Goal: Task Accomplishment & Management: Manage account settings

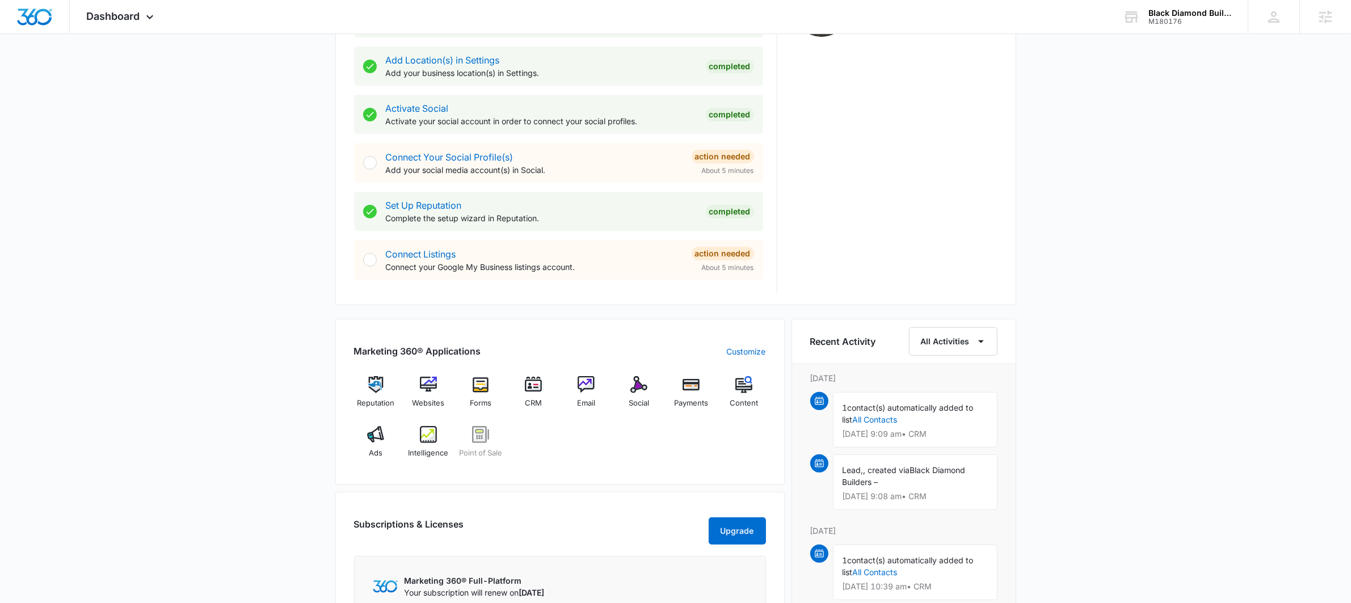
scroll to position [429, 0]
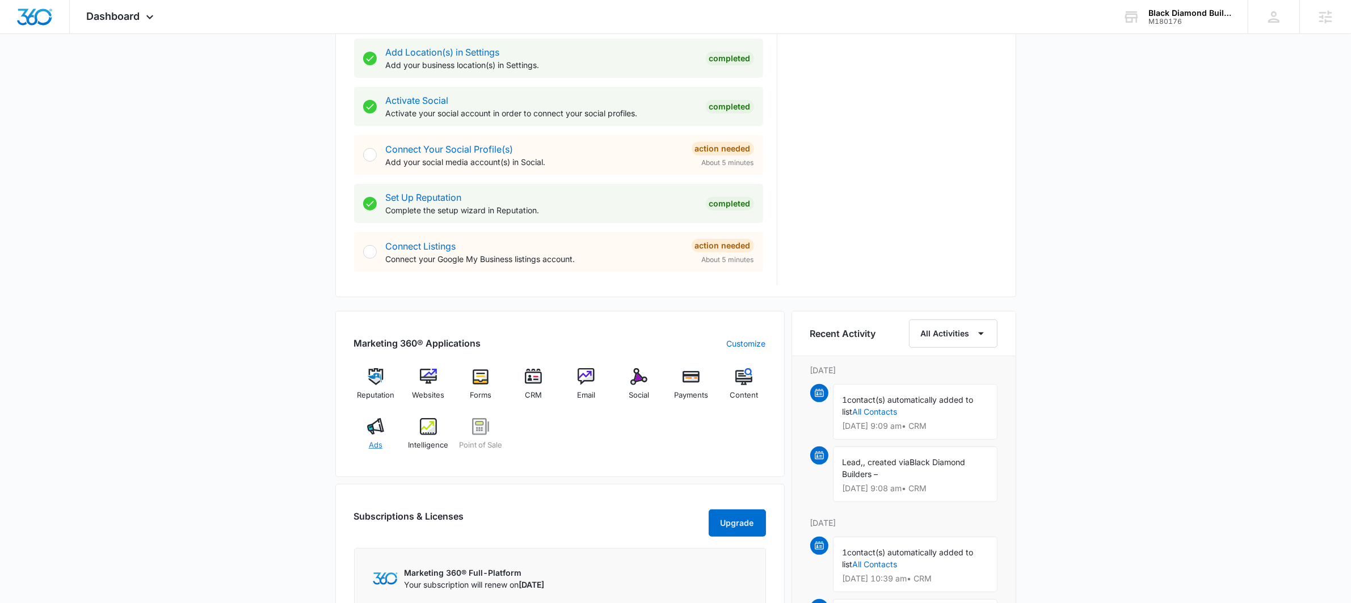
click at [384, 424] on div "Ads" at bounding box center [376, 438] width 44 height 41
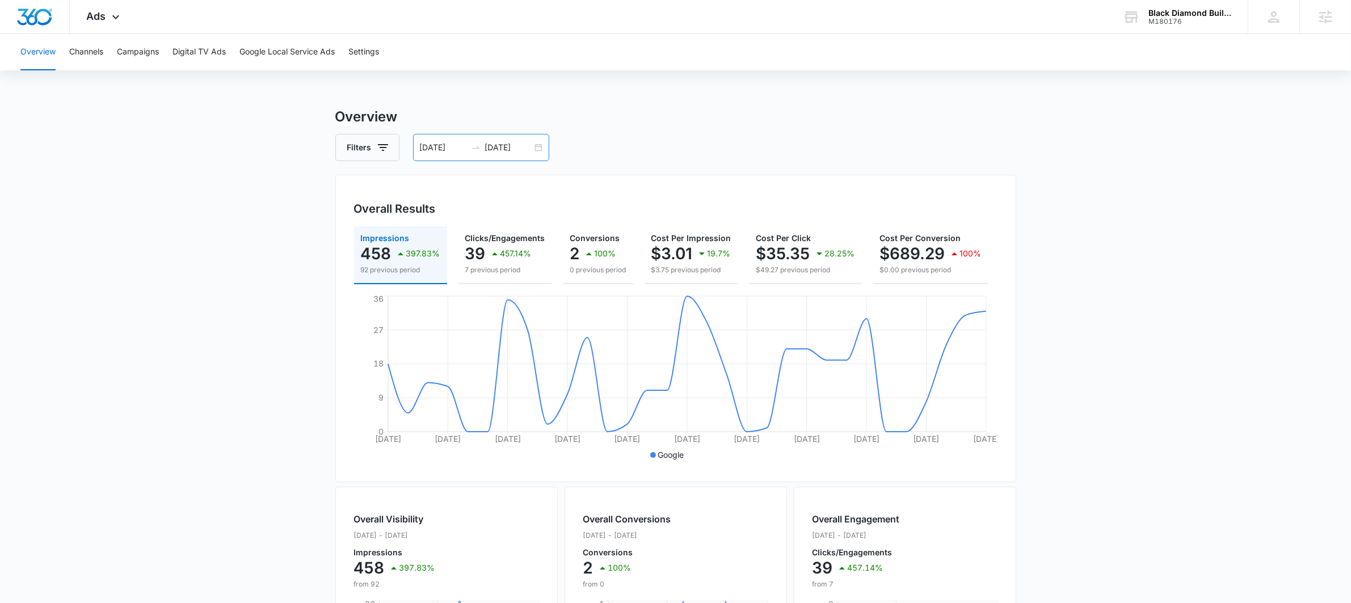
click at [543, 145] on div "09/02/2025 10/02/2025" at bounding box center [481, 147] width 136 height 27
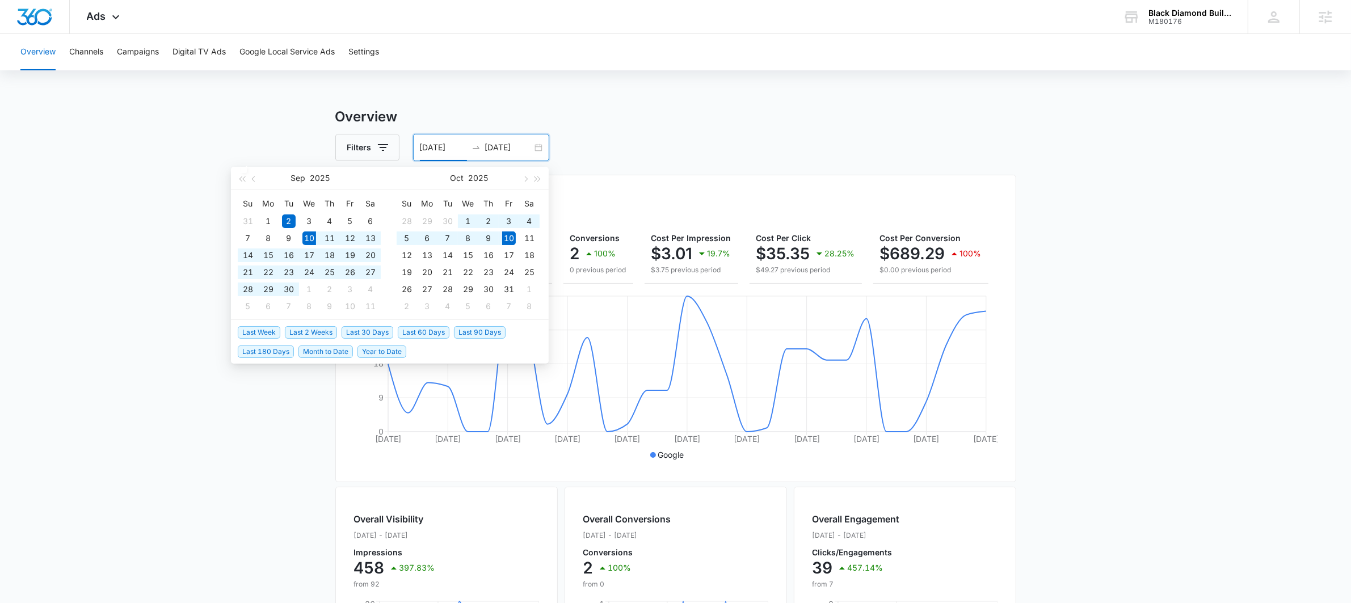
click at [359, 336] on span "Last 30 Days" at bounding box center [368, 332] width 52 height 12
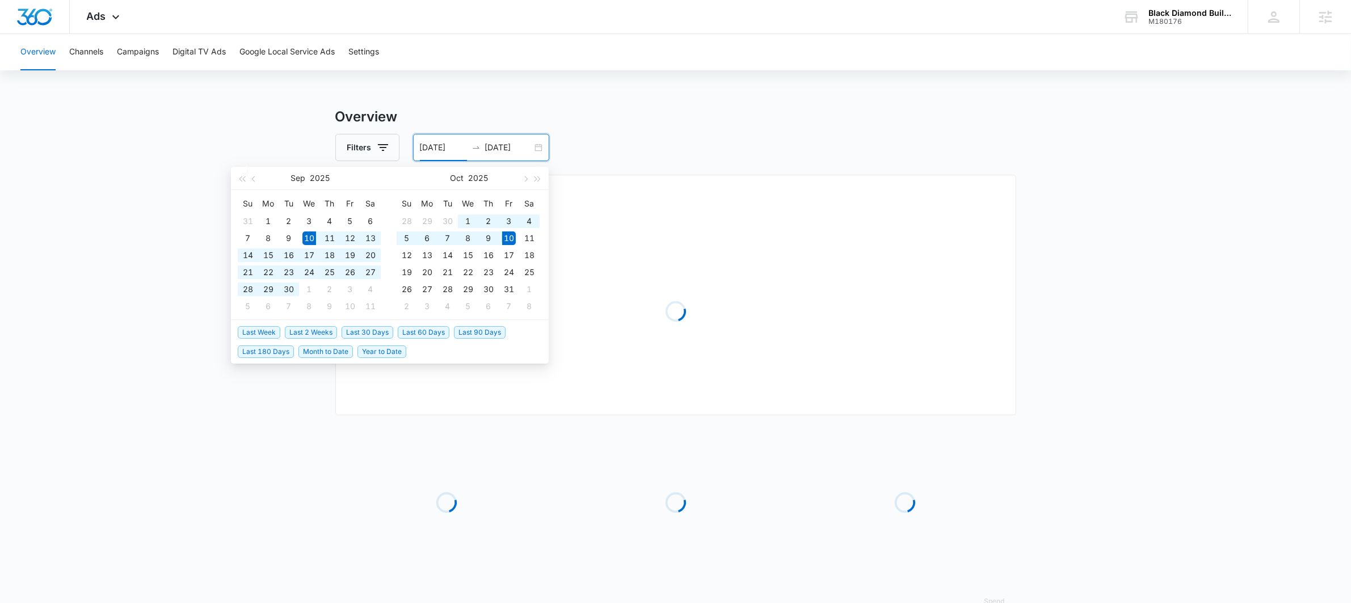
type input "09/10/2025"
type input "10/10/2025"
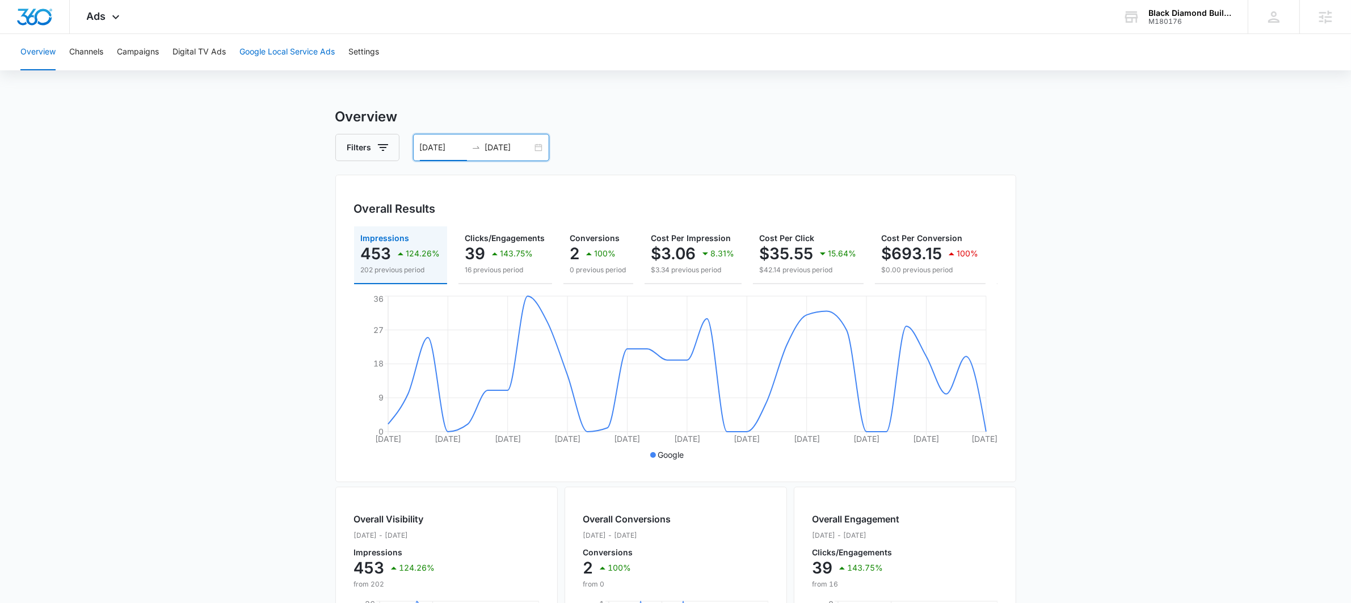
click at [266, 50] on button "Google Local Service Ads" at bounding box center [286, 52] width 95 height 36
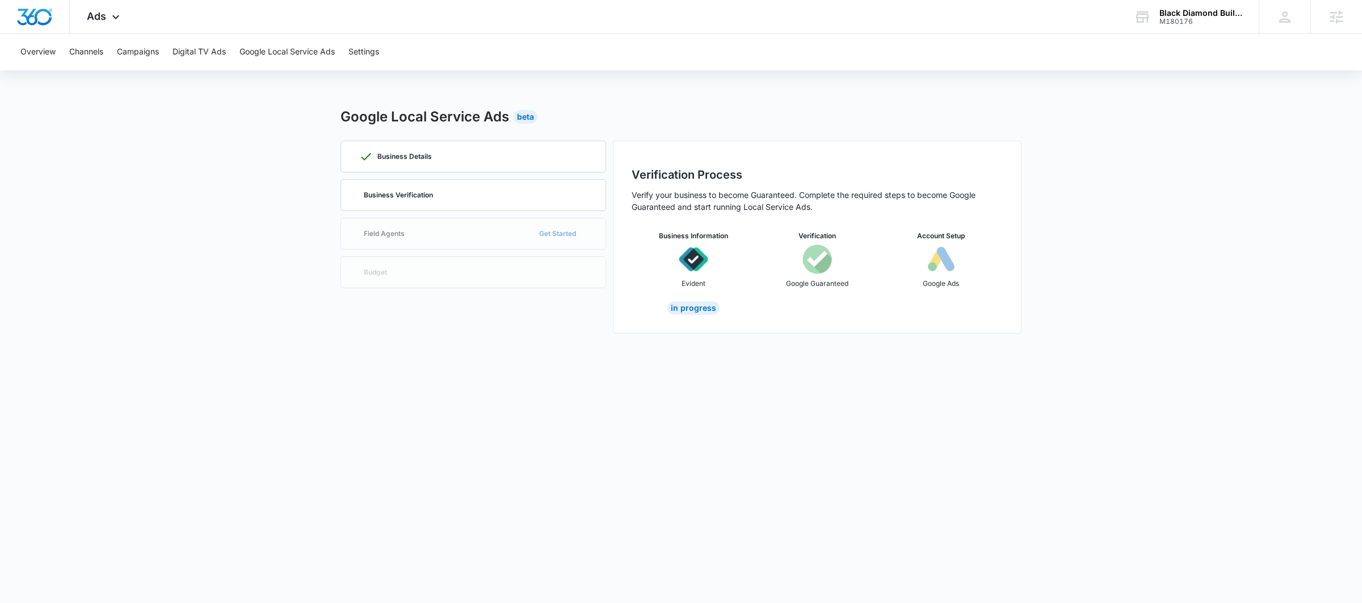
click at [494, 241] on div "Business Details Business Verification Field Agents Get Started Budget" at bounding box center [473, 237] width 266 height 193
click at [490, 203] on div "Business Verification" at bounding box center [473, 195] width 228 height 31
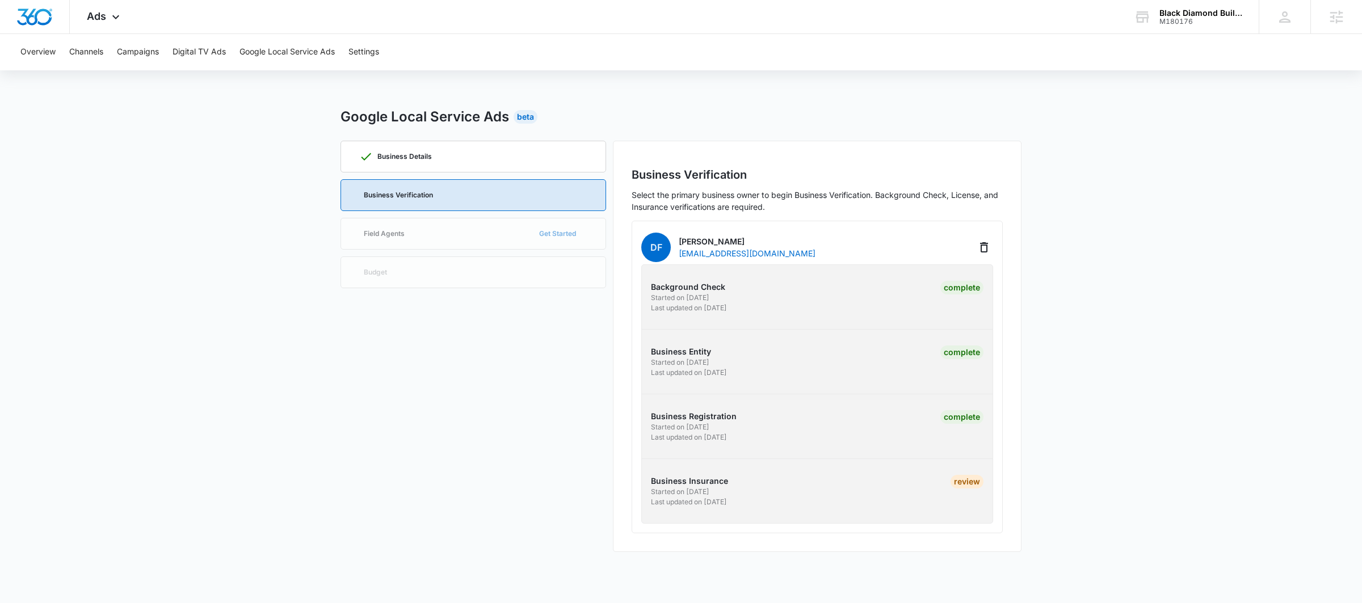
drag, startPoint x: 731, startPoint y: 493, endPoint x: 640, endPoint y: 490, distance: 91.4
click at [641, 490] on div "Business Insurance Started on 9/5/2025 Last updated on 9/8/2025 Review" at bounding box center [817, 491] width 369 height 32
click at [763, 511] on div "Background Check Started on 9/5/2025 Last updated on 9/7/2025 Complete Business…" at bounding box center [817, 393] width 352 height 259
click at [698, 485] on p "Business Insurance" at bounding box center [732, 481] width 163 height 12
click at [729, 516] on div "Background Check Started on 9/5/2025 Last updated on 9/7/2025 Complete Business…" at bounding box center [817, 393] width 352 height 259
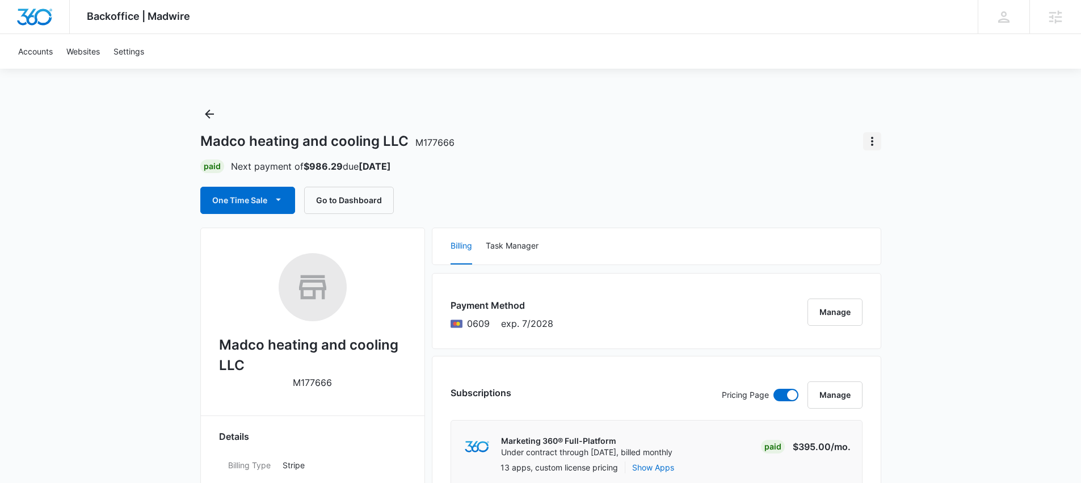
click at [871, 137] on icon "Actions" at bounding box center [872, 141] width 2 height 9
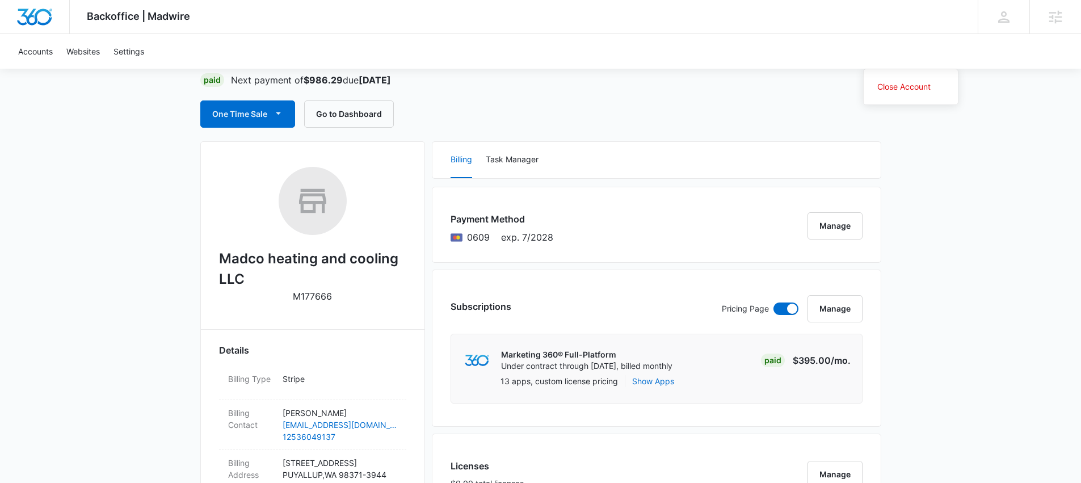
click at [584, 167] on div "Billing Task Manager" at bounding box center [656, 160] width 448 height 36
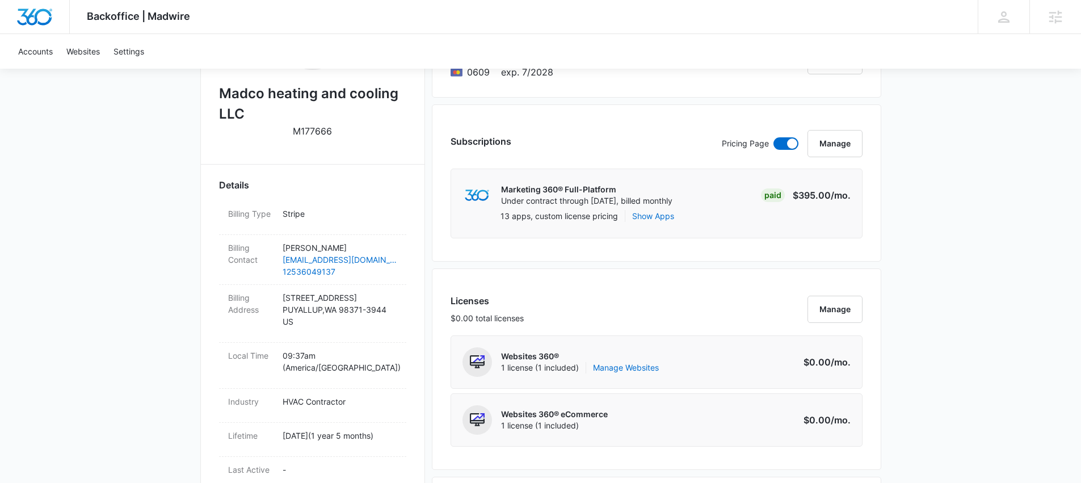
scroll to position [270, 0]
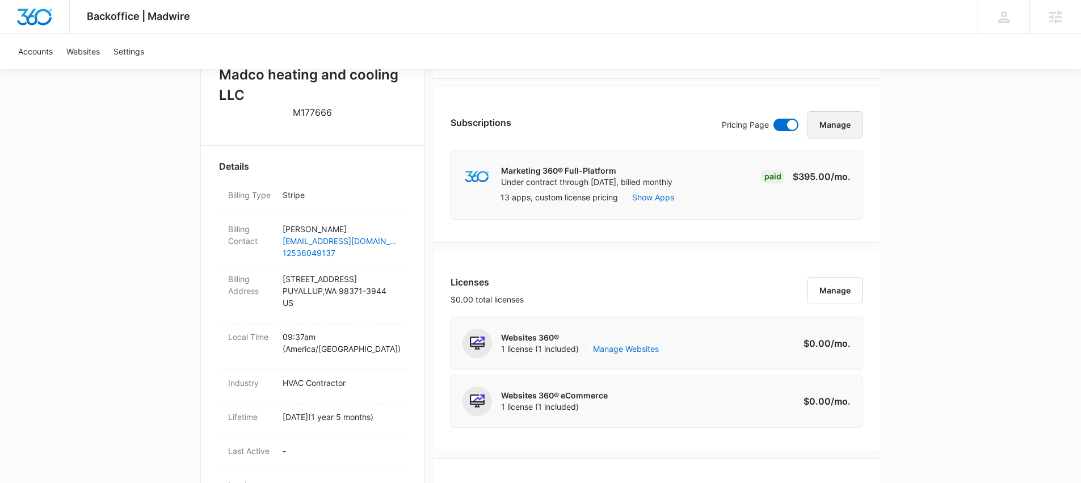
click at [828, 126] on button "Manage" at bounding box center [834, 124] width 55 height 27
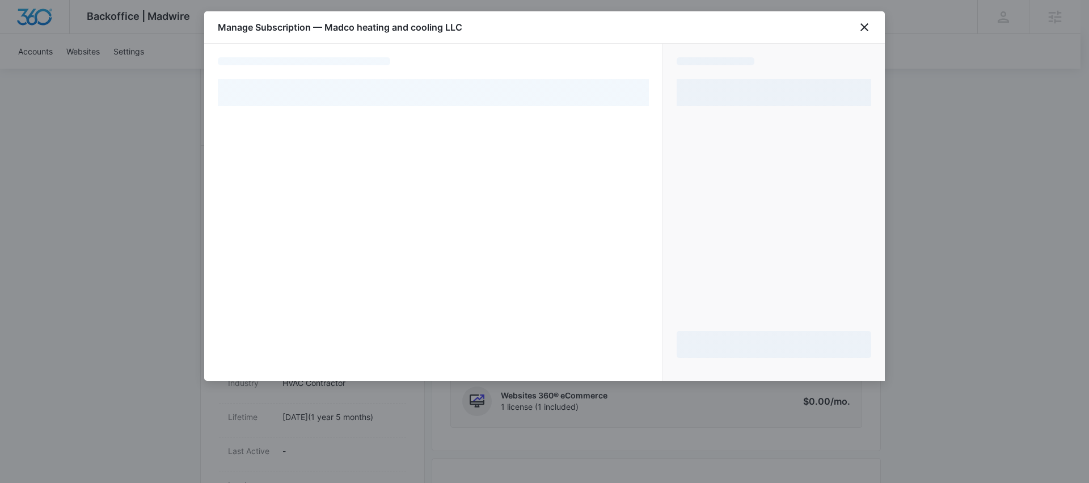
select select "pm_1Pw88eA4n8RTgNjUZwPmqqPs"
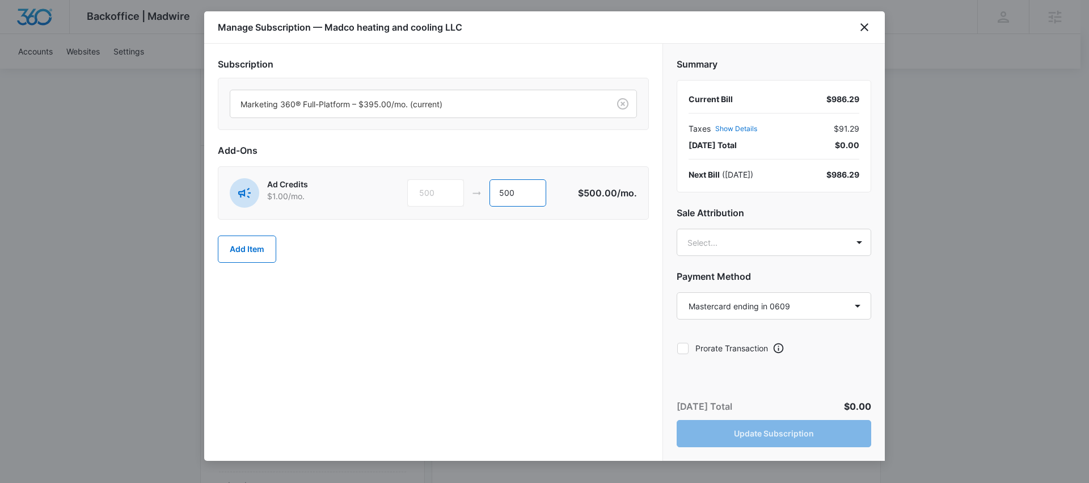
drag, startPoint x: 517, startPoint y: 189, endPoint x: 463, endPoint y: 188, distance: 54.5
click at [463, 188] on div "500 500" at bounding box center [492, 192] width 171 height 27
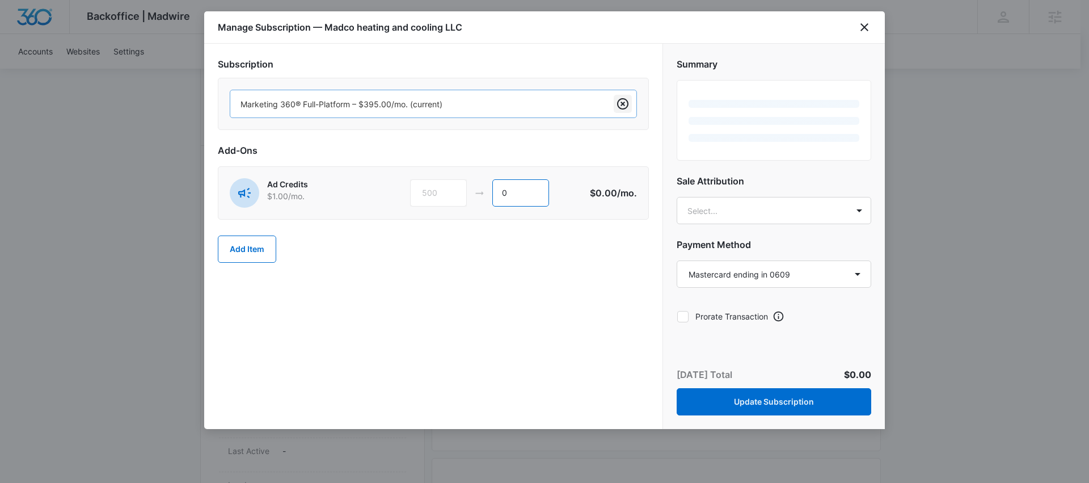
type input "0"
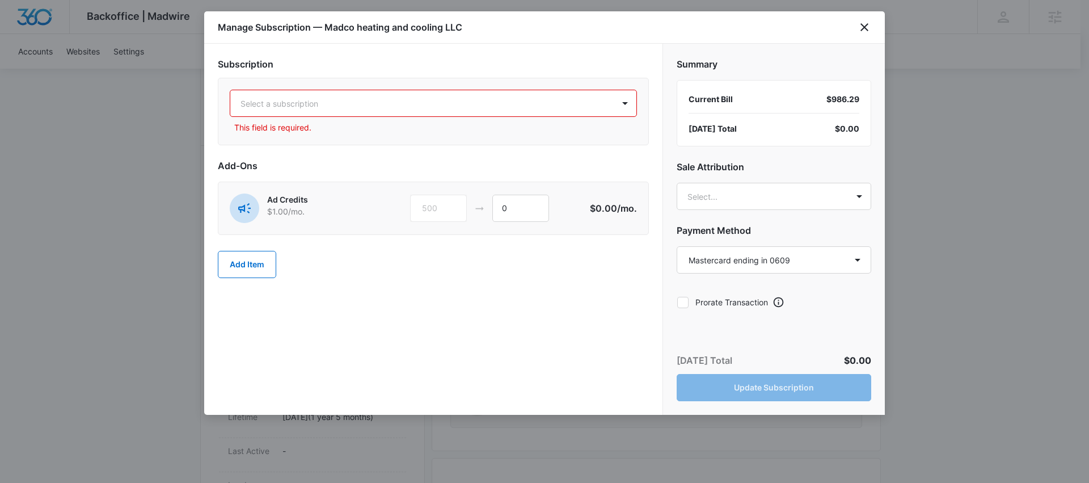
click at [615, 102] on div at bounding box center [625, 103] width 23 height 26
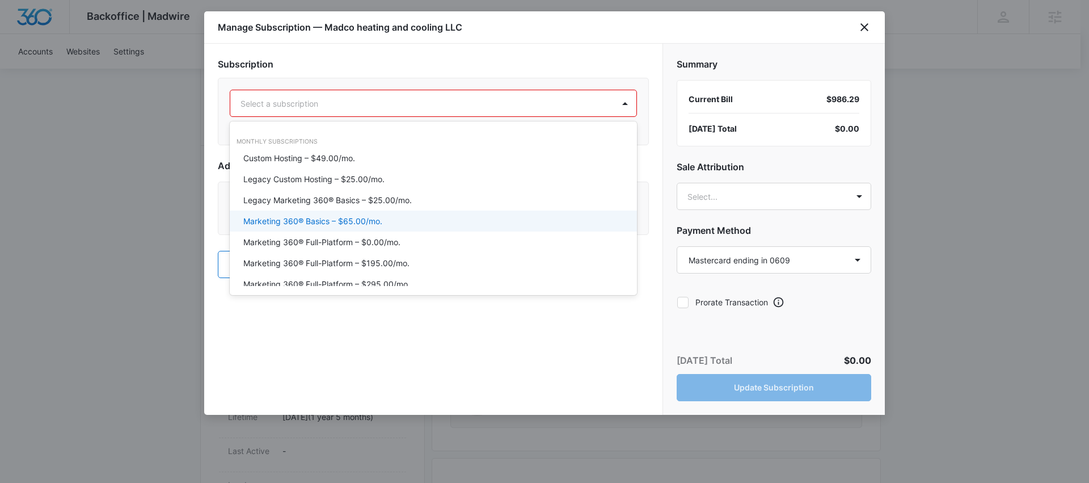
click at [356, 217] on p "Marketing 360® Basics – $65.00/mo." at bounding box center [312, 221] width 139 height 12
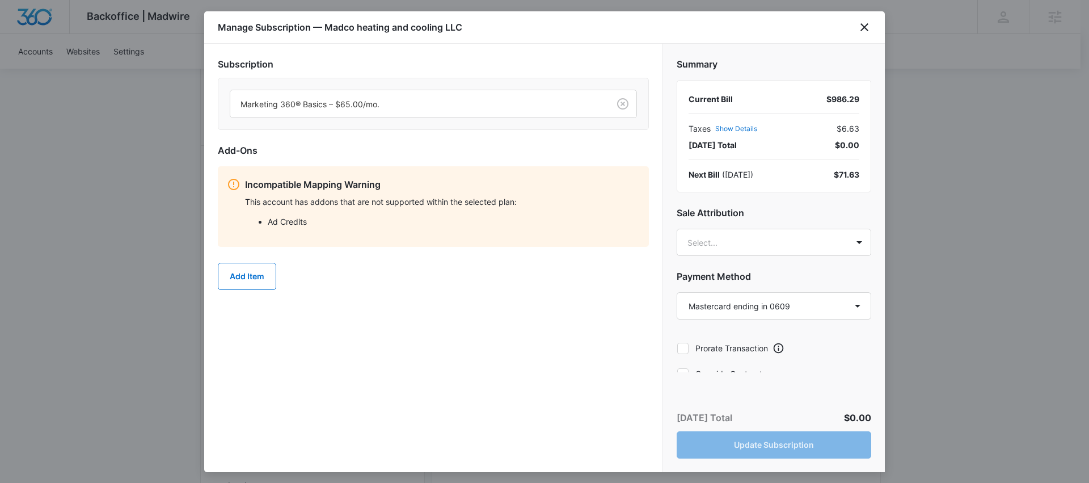
click at [704, 431] on div "Today’s Total $0.00 Update Subscription" at bounding box center [774, 434] width 222 height 75
click at [465, 246] on div "Incompatible Mapping Warning This account has addons that are not supported wit…" at bounding box center [433, 206] width 431 height 81
drag, startPoint x: 344, startPoint y: 203, endPoint x: 275, endPoint y: 201, distance: 69.8
click at [275, 201] on p "This account has addons that are not supported within the selected plan:" at bounding box center [442, 202] width 395 height 12
click at [388, 183] on p "Incompatible Mapping Warning" at bounding box center [442, 185] width 395 height 14
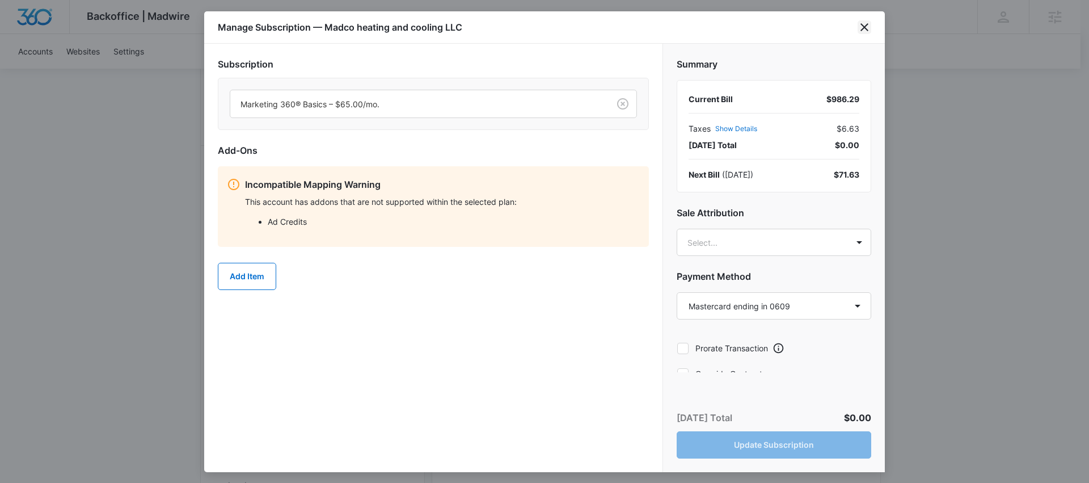
click at [869, 23] on icon "close" at bounding box center [865, 27] width 14 height 14
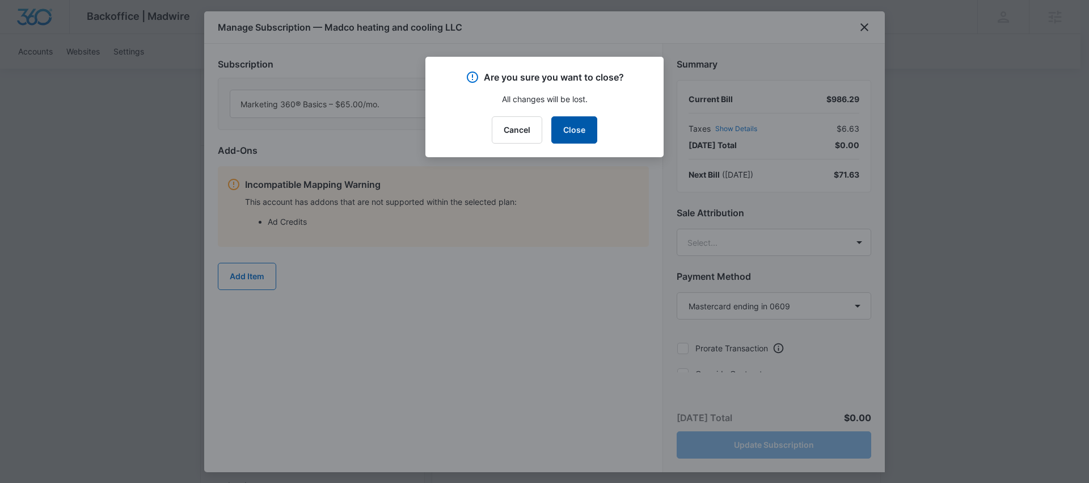
click at [571, 140] on button "Close" at bounding box center [574, 129] width 46 height 27
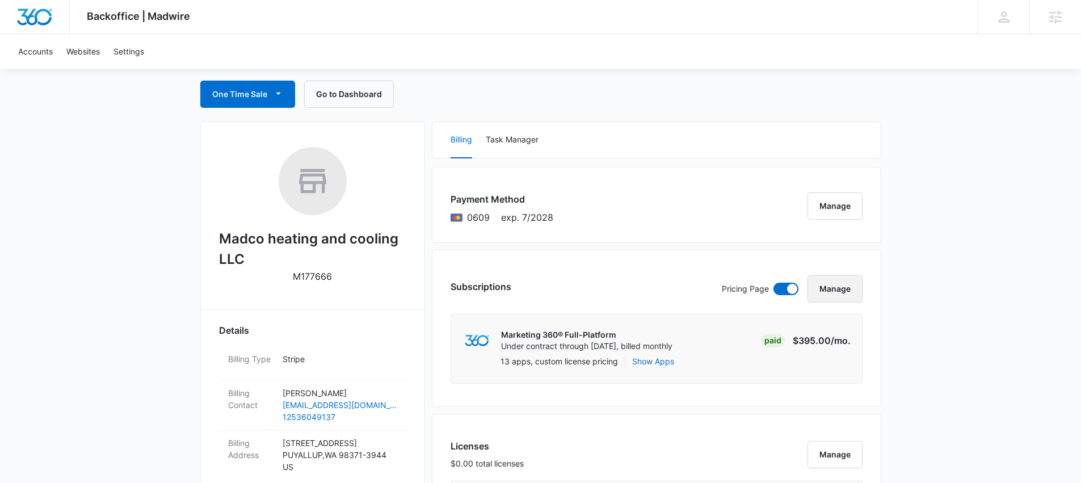
scroll to position [0, 0]
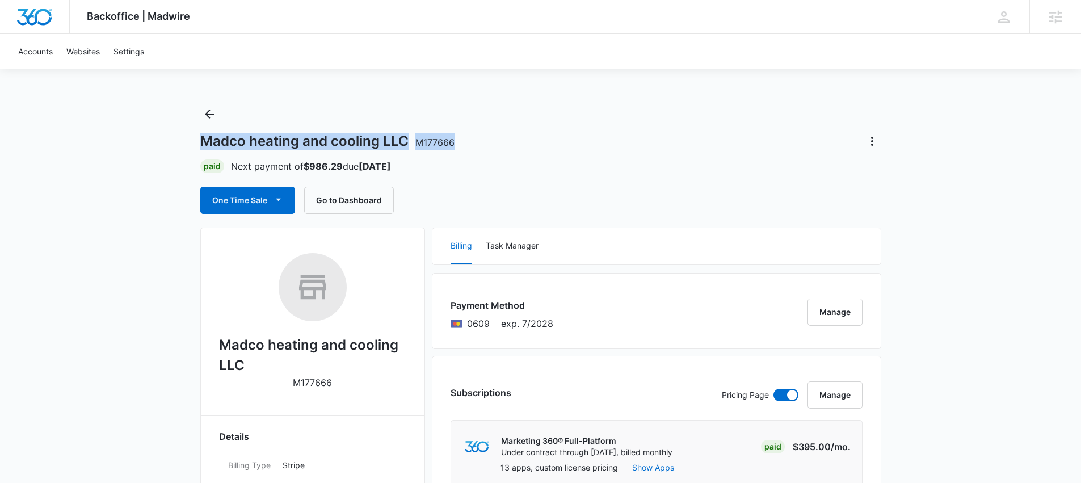
drag, startPoint x: 453, startPoint y: 144, endPoint x: 159, endPoint y: 146, distance: 293.3
copy h1 "Madco heating and cooling LLC M177666"
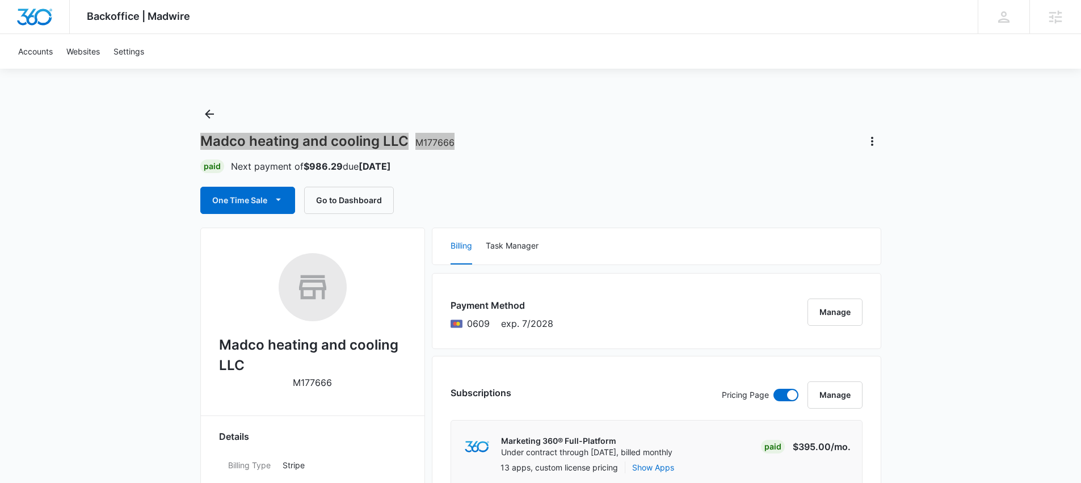
copy h1 "Madco heating and cooling LLC M177666"
